Goal: Task Accomplishment & Management: Manage account settings

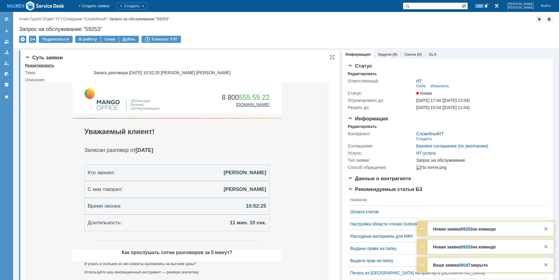
click at [44, 64] on div "Редактировать" at bounding box center [39, 65] width 29 height 5
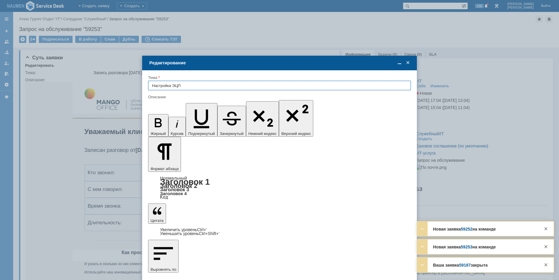
type input "Настройка ЭЦП"
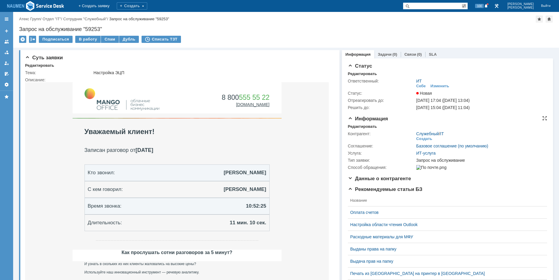
click at [356, 129] on div "Контрагент: Служебный / IT Создать Соглашение: Базовое соглашение (по умолчанию…" at bounding box center [447, 150] width 199 height 42
click at [358, 125] on div "Редактировать" at bounding box center [362, 126] width 29 height 5
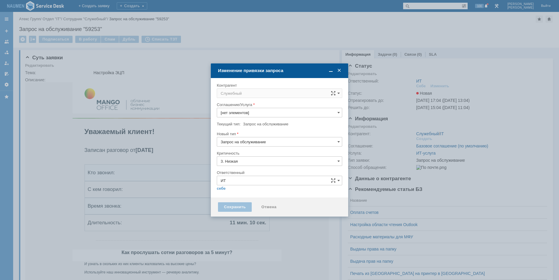
type input "[не указано]"
type input "ИТ-услуга"
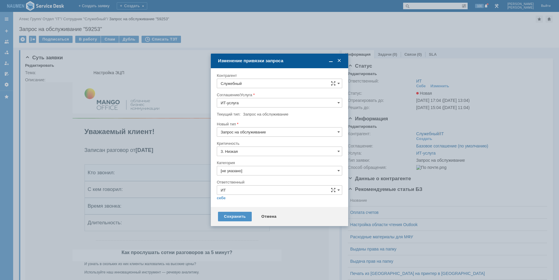
click at [340, 62] on span at bounding box center [339, 60] width 6 height 5
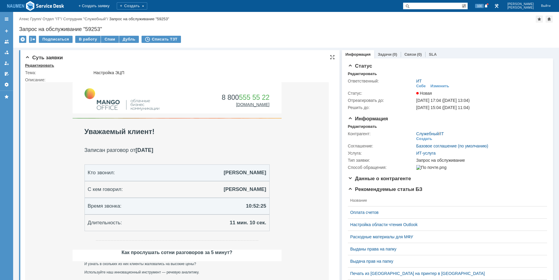
click at [47, 68] on div "Редактировать" at bounding box center [39, 65] width 29 height 5
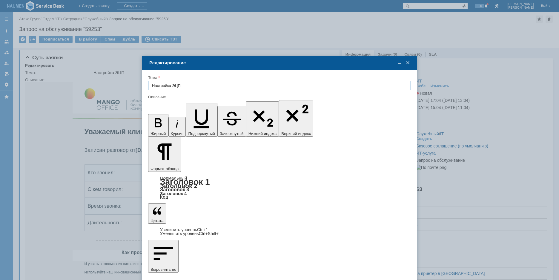
click at [194, 87] on input "Настройка ЭЦП" at bounding box center [279, 86] width 263 height 10
type input "Настройка СберКорус"
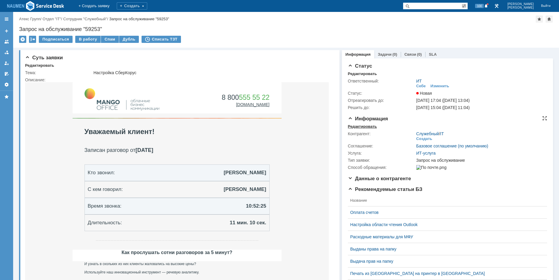
click at [366, 127] on div "Редактировать" at bounding box center [362, 126] width 29 height 5
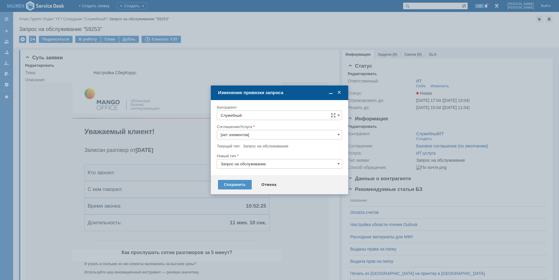
type input "ИТ-услуга"
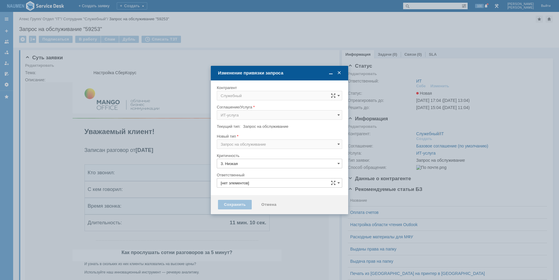
type input "ИТ"
type input "[не указано]"
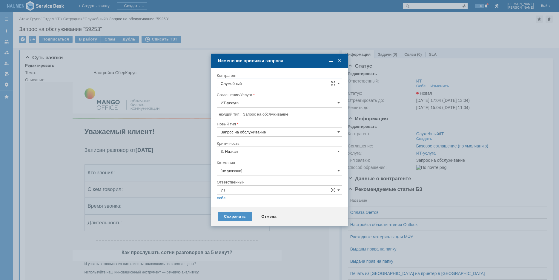
click at [270, 84] on input "Служебный" at bounding box center [279, 84] width 125 height 10
click at [266, 138] on span "Танишев Дмитрий" at bounding box center [258, 137] width 32 height 4
type input "Танишев Дмитрий"
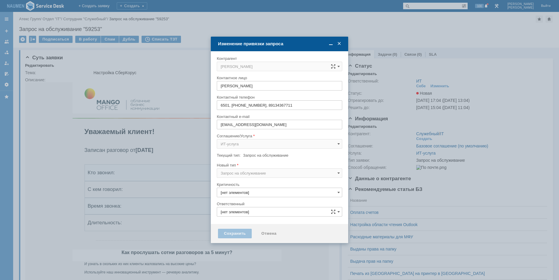
type input "3. Низкая"
type input "ИТ"
type input "[не указано]"
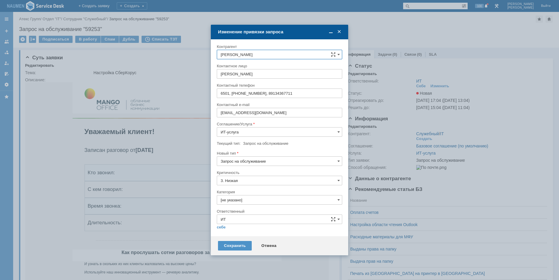
click at [236, 200] on input "[не указано]" at bounding box center [279, 200] width 125 height 10
click at [231, 234] on span "Программное обеспечение" at bounding box center [279, 234] width 118 height 5
type input "Программное обеспечение"
click at [223, 229] on link "себе" at bounding box center [221, 227] width 9 height 5
type input "[PERSON_NAME]"
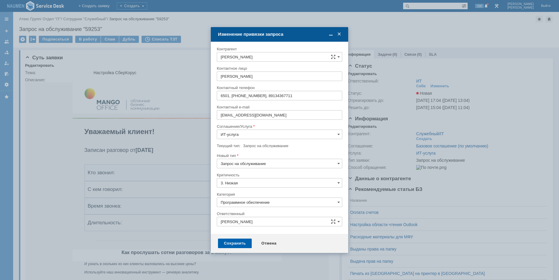
click at [234, 247] on div "Сохранить" at bounding box center [235, 244] width 34 height 10
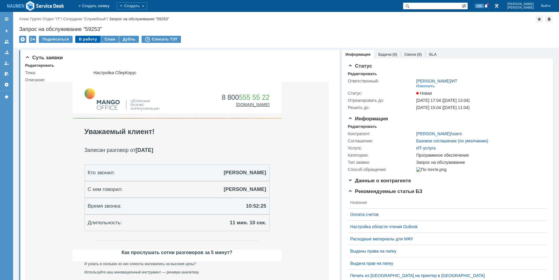
click at [89, 40] on div "В работу" at bounding box center [87, 39] width 25 height 7
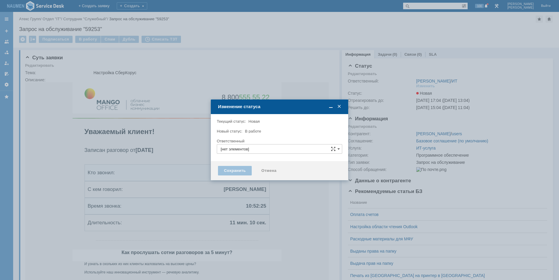
type input "Программное обеспечение"
type input "[PERSON_NAME]"
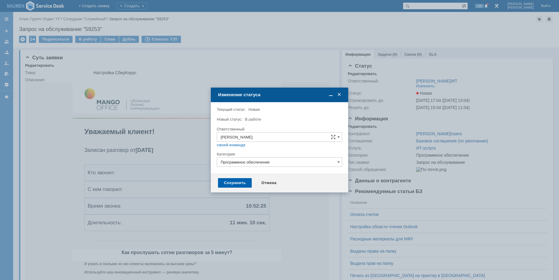
click at [231, 183] on div "Сохранить" at bounding box center [235, 183] width 34 height 10
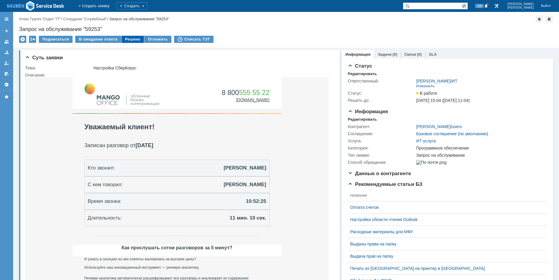
click at [132, 42] on div "Решено" at bounding box center [132, 39] width 23 height 7
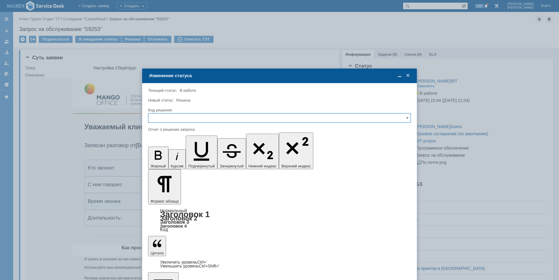
click at [201, 118] on input "text" at bounding box center [279, 118] width 263 height 10
click at [168, 158] on span "Решено" at bounding box center [279, 158] width 255 height 5
type input "Решено"
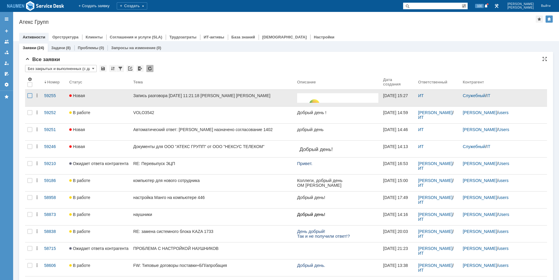
click at [28, 97] on div at bounding box center [29, 95] width 5 height 5
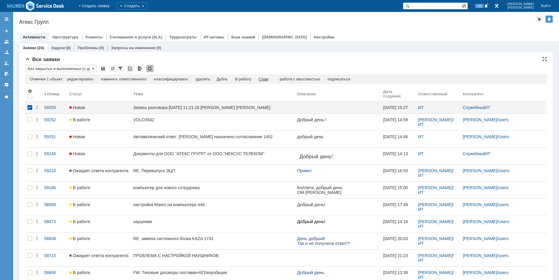
click at [266, 81] on div "Спам" at bounding box center [263, 79] width 10 height 5
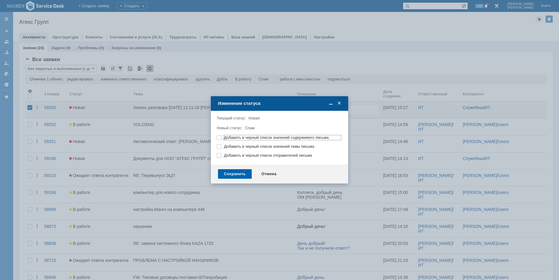
click at [242, 175] on div "Сохранить" at bounding box center [235, 174] width 34 height 10
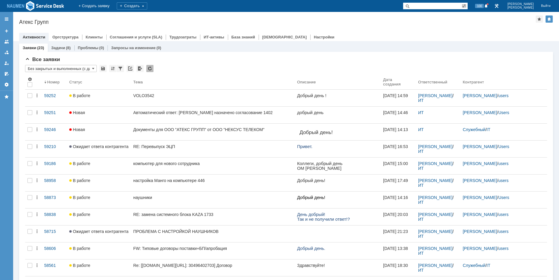
click at [455, 16] on div "Назад | Атекс Групп Атекс Групп root$101 Активности Оргструктура Клиенты Соглаш…" at bounding box center [285, 26] width 545 height 29
click at [469, 29] on div at bounding box center [285, 31] width 533 height 5
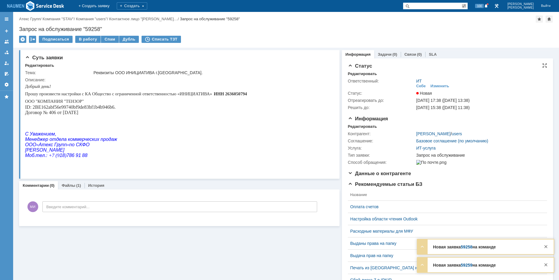
click at [364, 70] on div "Статус Редактировать Ответственный: ИТ Себе Изменить Статус: Новая Отреагироват…" at bounding box center [447, 89] width 199 height 53
click at [364, 71] on div "Статус Редактировать Ответственный: ИТ Себе Изменить Статус: Новая Отреагироват…" at bounding box center [447, 89] width 199 height 53
click at [364, 73] on div "Редактировать" at bounding box center [362, 74] width 29 height 5
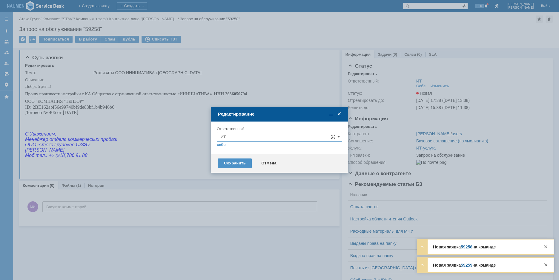
drag, startPoint x: 251, startPoint y: 130, endPoint x: 248, endPoint y: 135, distance: 6.1
click at [250, 130] on div "Ответственный" at bounding box center [279, 129] width 124 height 4
click at [248, 135] on input "ИТ" at bounding box center [279, 137] width 125 height 10
click at [232, 207] on span "АСУ" at bounding box center [279, 207] width 118 height 5
drag, startPoint x: 234, startPoint y: 170, endPoint x: 235, endPoint y: 167, distance: 3.0
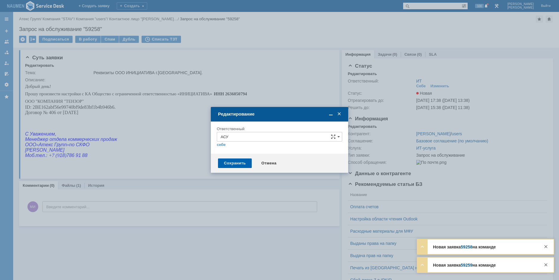
click at [235, 170] on div "Сохранить Отмена" at bounding box center [279, 163] width 137 height 19
click at [235, 166] on div "Сохранить" at bounding box center [235, 164] width 34 height 10
type input "АСУ"
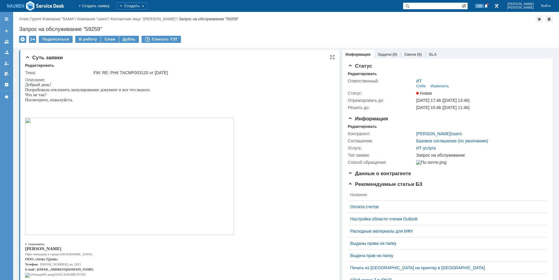
click at [134, 155] on img at bounding box center [129, 177] width 209 height 118
click at [85, 55] on div "Суть заявки" at bounding box center [179, 58] width 309 height 6
click at [348, 125] on div "Редактировать" at bounding box center [362, 126] width 29 height 5
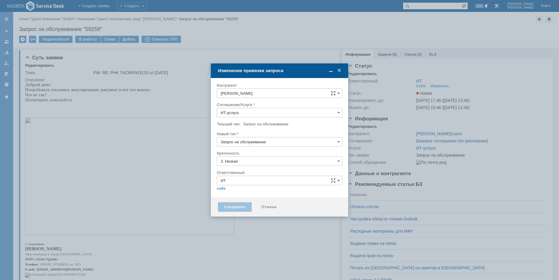
type input "[не указано]"
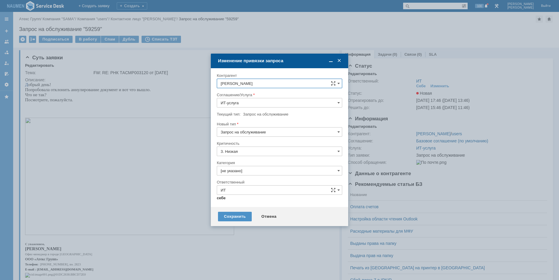
click at [219, 200] on link "себе" at bounding box center [221, 198] width 9 height 5
type input "[PERSON_NAME]"
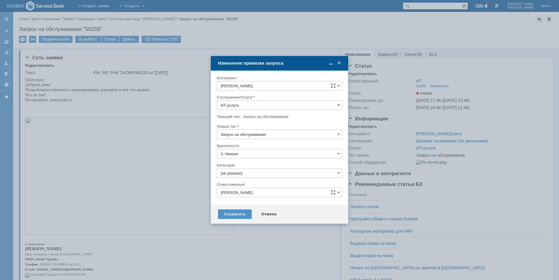
click at [243, 175] on input "[не указано]" at bounding box center [279, 174] width 125 height 10
click at [239, 206] on span "Программное обеспечение" at bounding box center [279, 207] width 118 height 5
type input "Программное обеспечение"
click at [239, 222] on div "Сохранить Отмена" at bounding box center [279, 214] width 137 height 19
click at [239, 215] on div "Сохранить" at bounding box center [235, 215] width 34 height 10
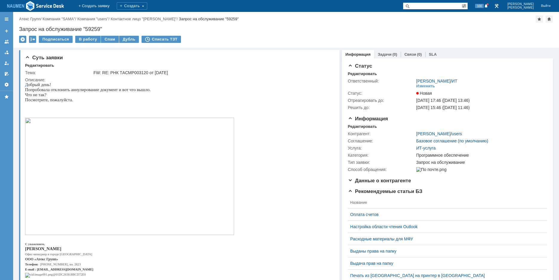
click at [91, 43] on td "В работу" at bounding box center [88, 40] width 26 height 8
click at [90, 41] on div "В работу" at bounding box center [87, 39] width 25 height 7
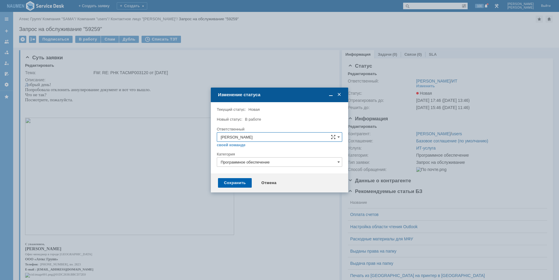
click at [237, 186] on div "Сохранить" at bounding box center [235, 183] width 34 height 10
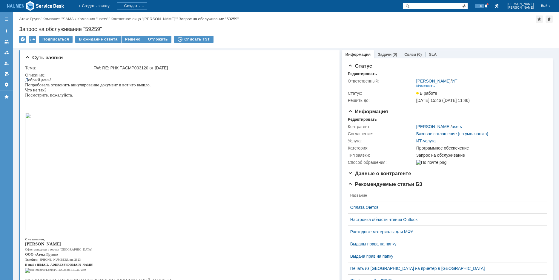
click at [16, 75] on div "Суть заявки Тема: FW: RE: РНК ТAСМР003120 от 24.09.2025 Описание: Комментарии (…" at bounding box center [285, 219] width 545 height 342
click at [127, 45] on div "Подписаться В ожидание ответа Решено Отложить Списать ТЗТ" at bounding box center [285, 42] width 533 height 13
click at [128, 43] on div "Решено" at bounding box center [132, 39] width 23 height 7
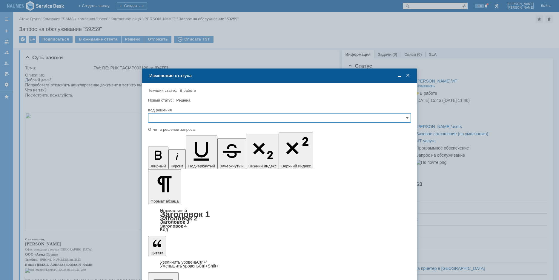
click at [165, 116] on input "text" at bounding box center [279, 118] width 263 height 10
click at [163, 156] on span "Решено" at bounding box center [279, 158] width 255 height 5
type input "Решено"
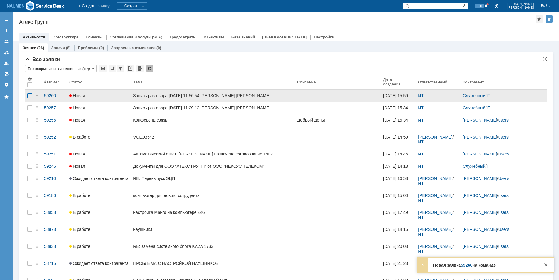
click at [32, 98] on div at bounding box center [29, 95] width 5 height 5
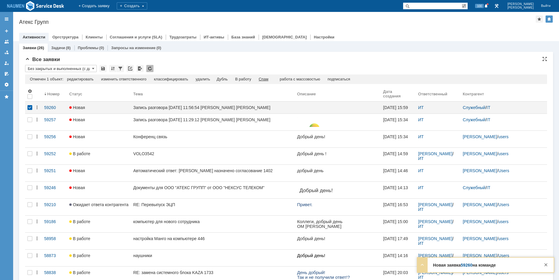
click at [266, 81] on div "Спам" at bounding box center [263, 79] width 10 height 5
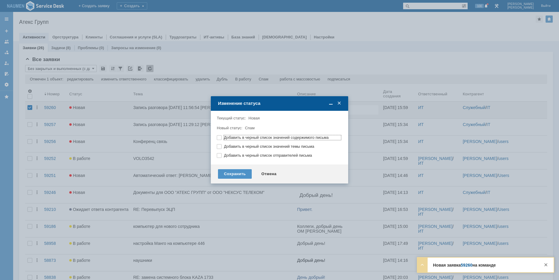
click at [231, 179] on div "Сохранить Отмена" at bounding box center [279, 174] width 137 height 19
click at [223, 174] on div "Сохранить" at bounding box center [235, 174] width 34 height 10
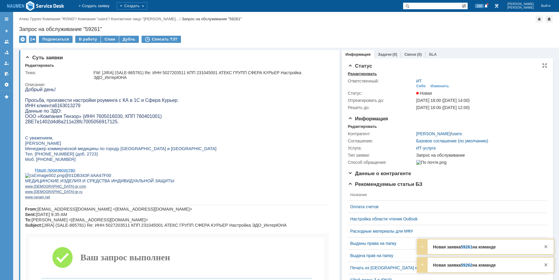
click at [359, 74] on div "Редактировать" at bounding box center [362, 74] width 29 height 5
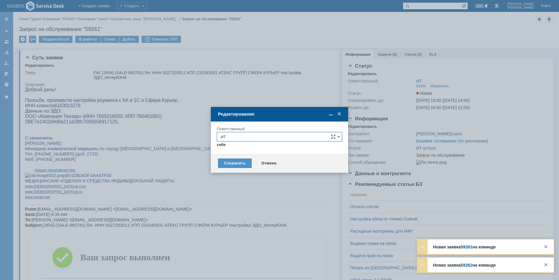
click at [225, 146] on link "себе" at bounding box center [221, 145] width 9 height 5
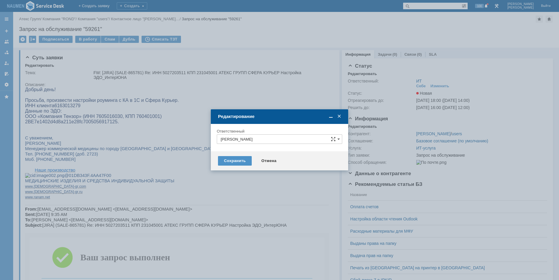
click at [244, 137] on input "Мурзин Иван" at bounding box center [279, 140] width 125 height 10
click at [237, 209] on span "АСУ" at bounding box center [279, 209] width 118 height 5
click at [227, 165] on div "Сохранить" at bounding box center [235, 161] width 34 height 10
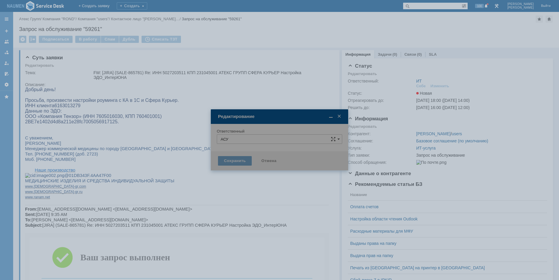
type input "АСУ"
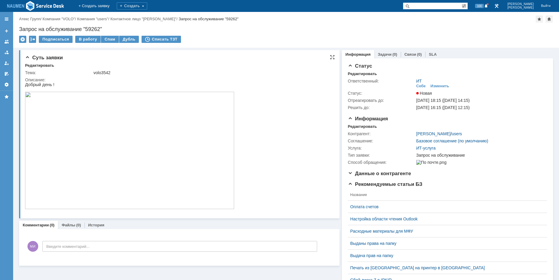
click at [133, 132] on img at bounding box center [129, 151] width 209 height 118
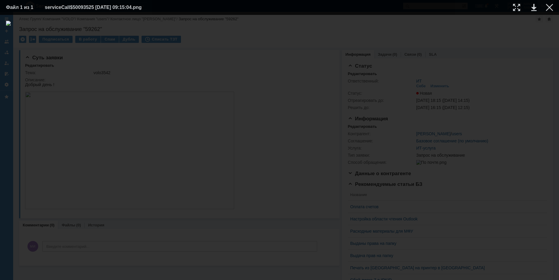
click at [551, 4] on div at bounding box center [548, 7] width 7 height 7
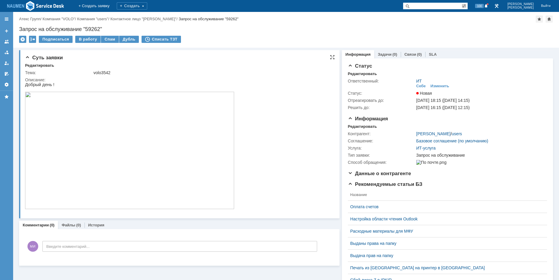
click at [84, 55] on div "Суть заявки Редактировать Тема: volo3542 Описание:" at bounding box center [179, 134] width 320 height 169
click at [350, 124] on div "Редактировать" at bounding box center [362, 126] width 29 height 5
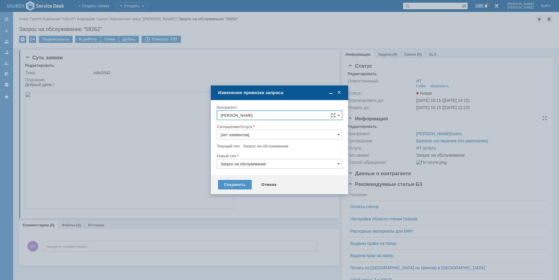
type input "ИТ-услуга"
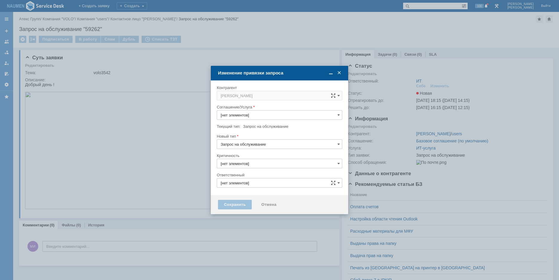
type input "ИТ"
type input "ИТ-услуга"
type input "3. Низкая"
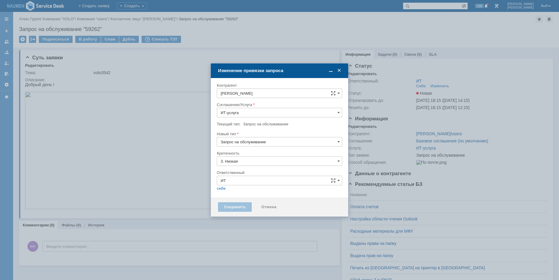
type input "[не указано]"
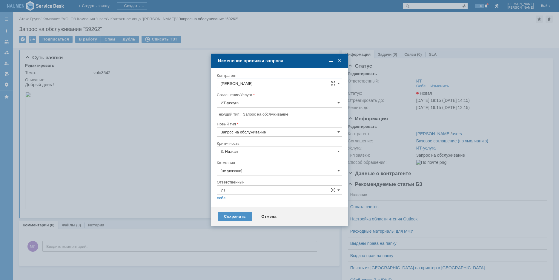
click at [235, 193] on input "ИТ" at bounding box center [279, 191] width 125 height 10
click at [253, 170] on input "[не указано]" at bounding box center [279, 171] width 125 height 10
type input "ИТ"
click at [266, 202] on div "Программное обеспечение" at bounding box center [279, 205] width 125 height 10
type input "Программное обеспечение"
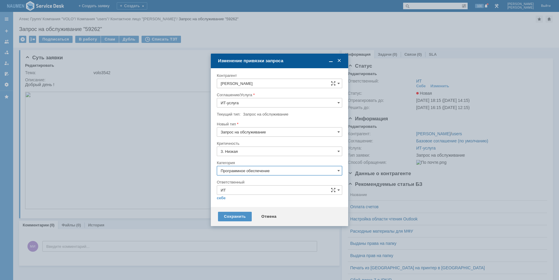
click at [216, 197] on div "Внимание! Контрагент [PERSON_NAME]/Услуга ИТ-услуга Текущий тип: Запрос на обсл…" at bounding box center [279, 137] width 137 height 139
click at [218, 197] on link "себе" at bounding box center [221, 198] width 9 height 5
type input "[PERSON_NAME]"
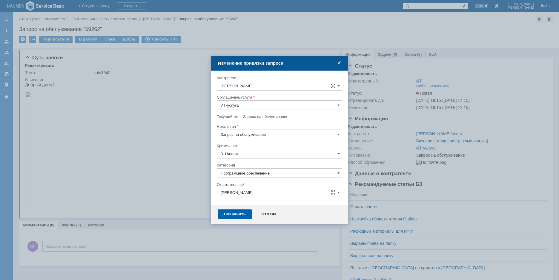
click at [229, 216] on div "Сохранить" at bounding box center [235, 215] width 34 height 10
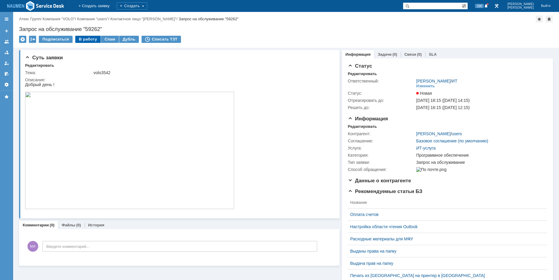
click at [85, 41] on div "В работу" at bounding box center [87, 39] width 25 height 7
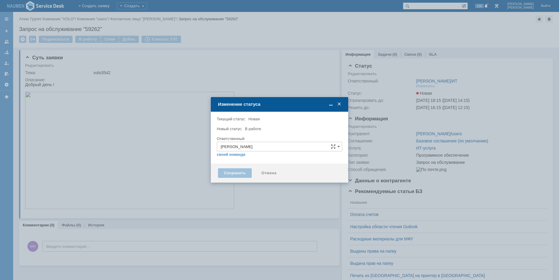
type input "Программное обеспечение"
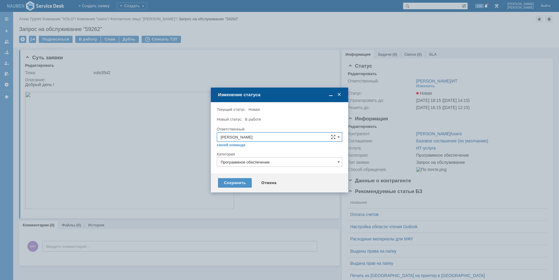
click at [239, 191] on div "Сохранить Отмена" at bounding box center [279, 183] width 137 height 19
click at [239, 186] on div "Сохранить" at bounding box center [235, 183] width 34 height 10
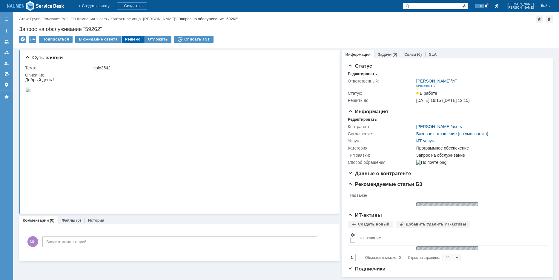
click at [125, 39] on div "Решено" at bounding box center [132, 39] width 23 height 7
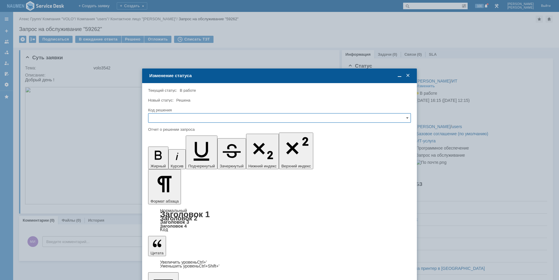
drag, startPoint x: 218, startPoint y: 120, endPoint x: 215, endPoint y: 122, distance: 3.6
click at [218, 119] on input "text" at bounding box center [279, 118] width 263 height 10
click at [178, 157] on span "Решено" at bounding box center [279, 158] width 255 height 5
type input "Решено"
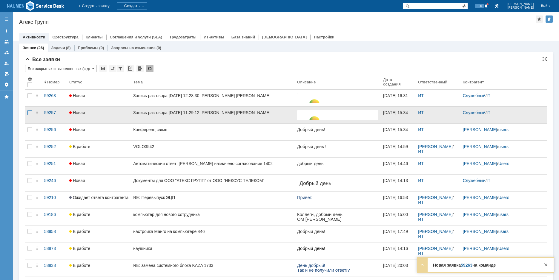
click at [31, 113] on div at bounding box center [29, 112] width 5 height 5
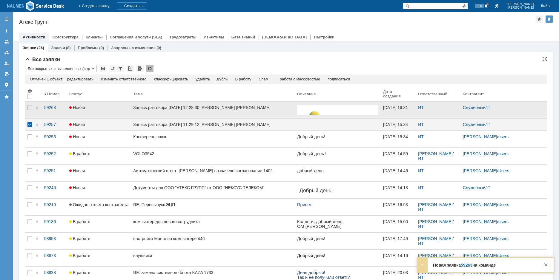
click at [31, 112] on div at bounding box center [30, 110] width 10 height 17
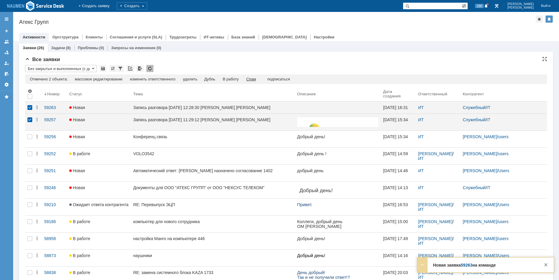
click at [256, 78] on div "Спам" at bounding box center [251, 79] width 10 height 5
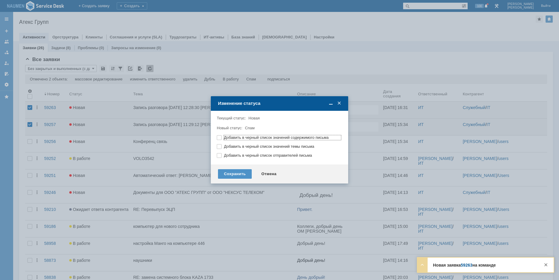
click at [234, 183] on div "Сохранить Отмена" at bounding box center [279, 174] width 137 height 19
click at [237, 174] on div "Сохранить" at bounding box center [235, 174] width 34 height 10
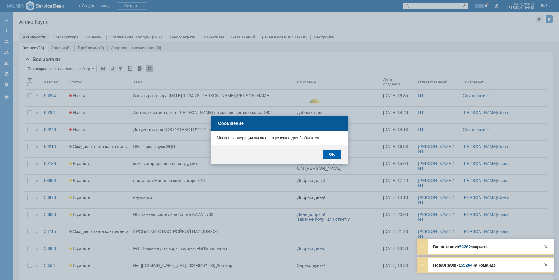
click at [329, 156] on div "OK" at bounding box center [332, 155] width 18 height 10
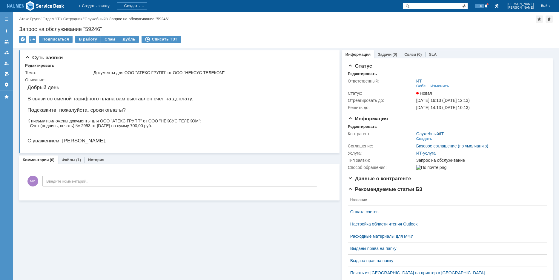
click at [13, 182] on div at bounding box center [6, 146] width 13 height 269
click at [108, 37] on div "Спам" at bounding box center [110, 39] width 18 height 7
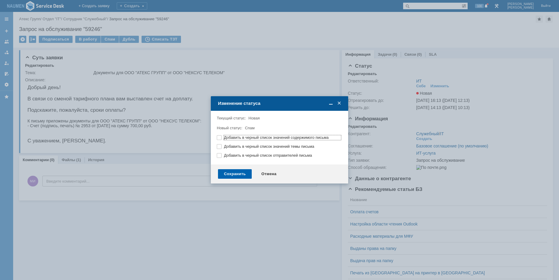
click at [239, 177] on div "Сохранить" at bounding box center [235, 174] width 34 height 10
